Goal: Find specific page/section: Find specific page/section

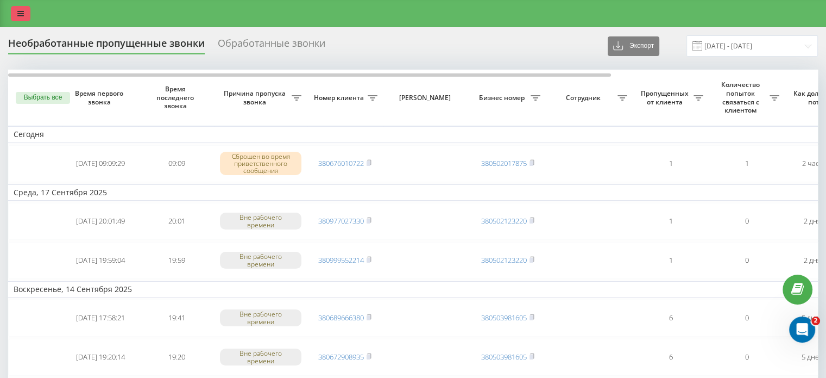
click at [17, 12] on icon at bounding box center [20, 14] width 7 height 8
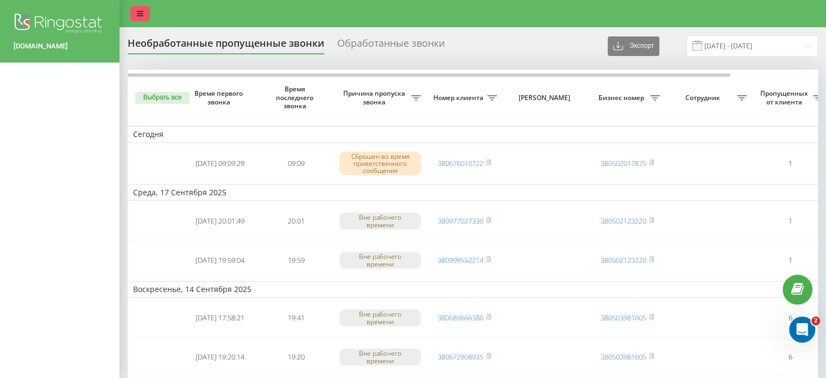
click at [142, 12] on icon at bounding box center [140, 14] width 7 height 8
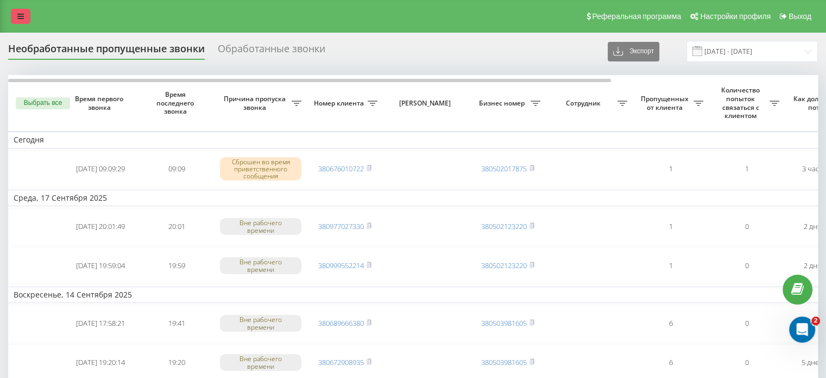
click at [23, 12] on link at bounding box center [21, 16] width 20 height 15
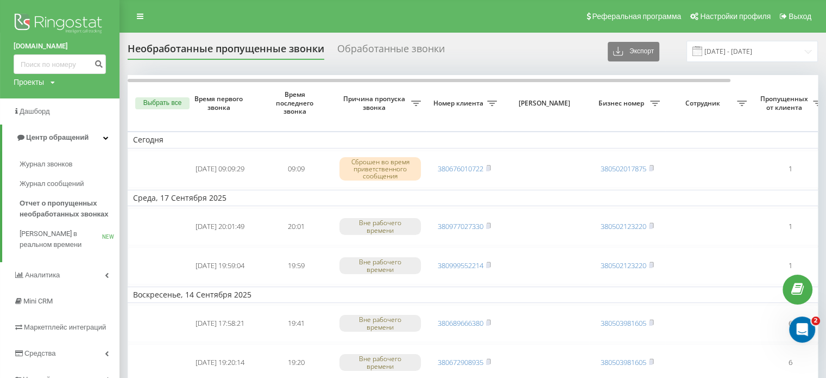
drag, startPoint x: 73, startPoint y: 234, endPoint x: 270, endPoint y: 26, distance: 286.0
click at [270, 26] on div "Реферальная программа Настройки профиля Выход" at bounding box center [413, 16] width 826 height 33
click at [102, 278] on link "Аналитика" at bounding box center [60, 275] width 120 height 26
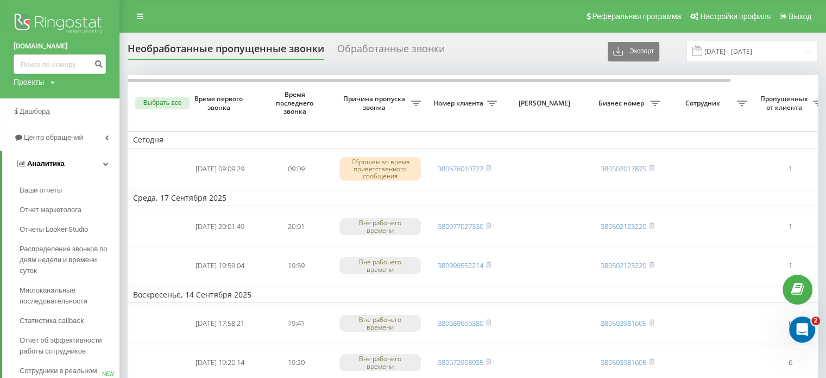
click at [103, 165] on icon at bounding box center [105, 163] width 5 height 5
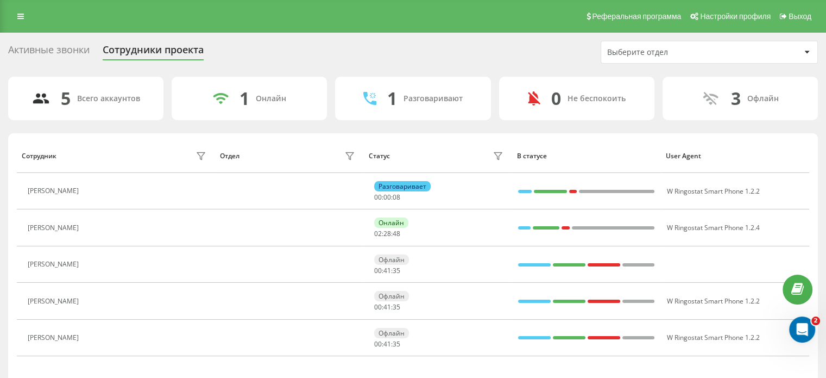
click at [60, 47] on div "Активные звонки" at bounding box center [49, 52] width 82 height 17
